Goal: Task Accomplishment & Management: Manage account settings

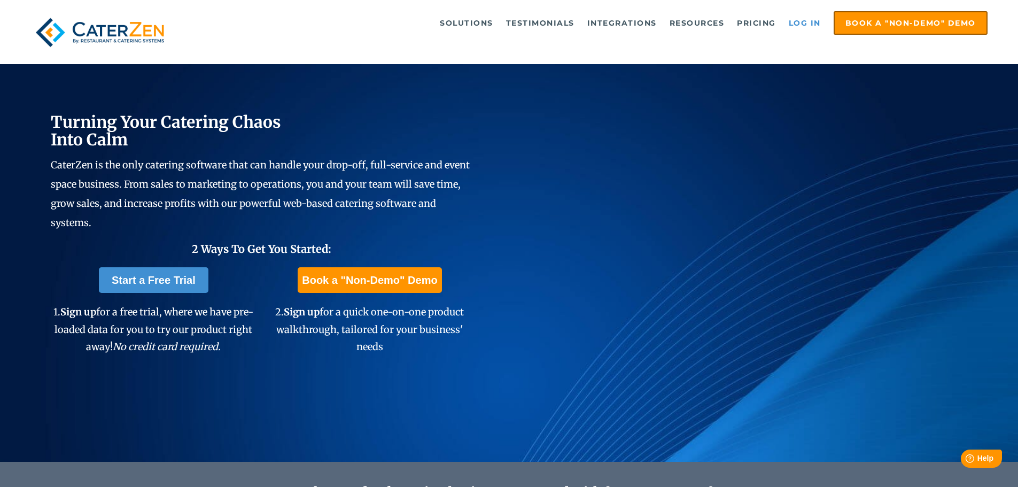
click at [799, 21] on link "Log in" at bounding box center [805, 22] width 43 height 21
click at [798, 20] on link "Log in" at bounding box center [805, 22] width 43 height 21
click at [802, 23] on link "Log in" at bounding box center [805, 22] width 43 height 21
